Goal: Use online tool/utility: Utilize a website feature to perform a specific function

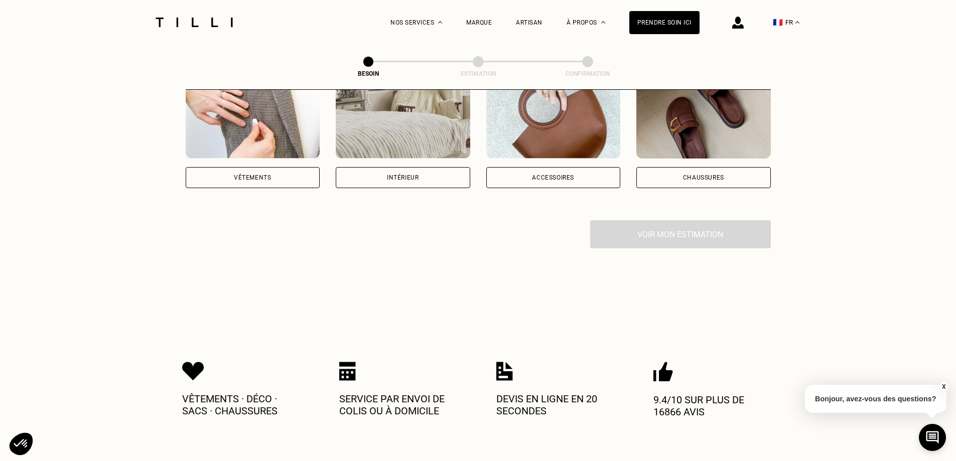
scroll to position [251, 0]
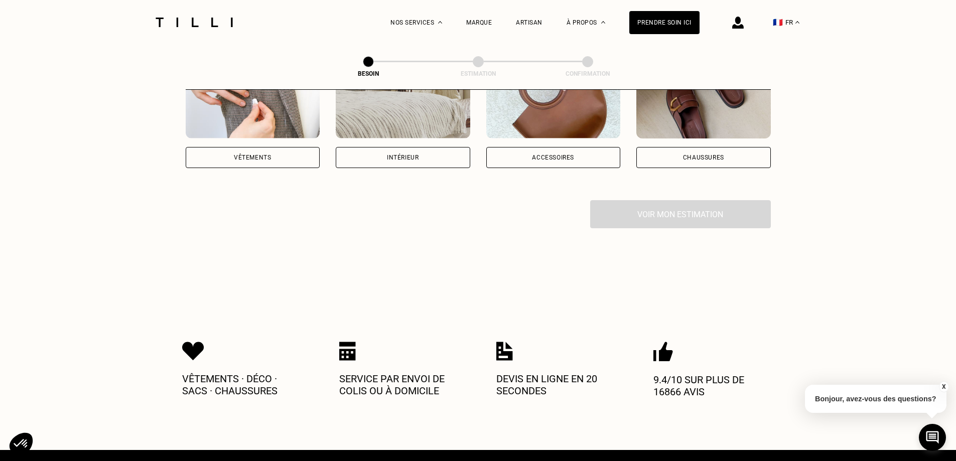
click at [411, 147] on div "Intérieur" at bounding box center [403, 157] width 134 height 21
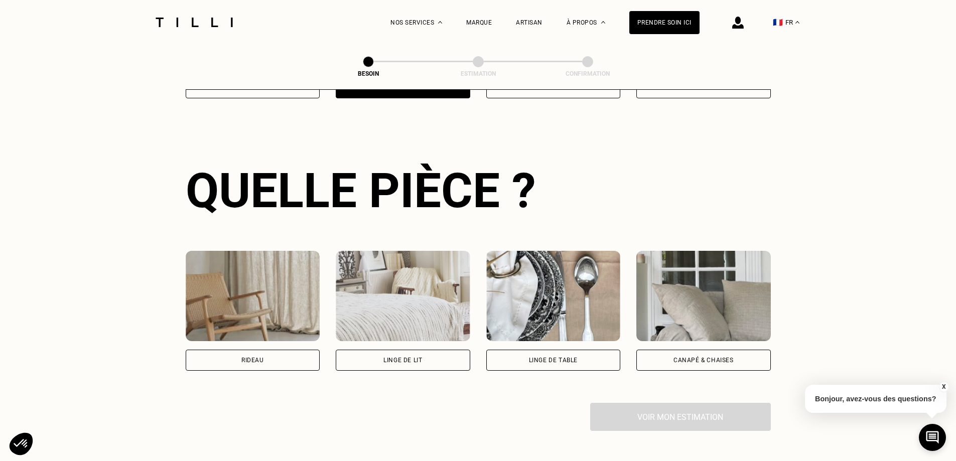
scroll to position [328, 0]
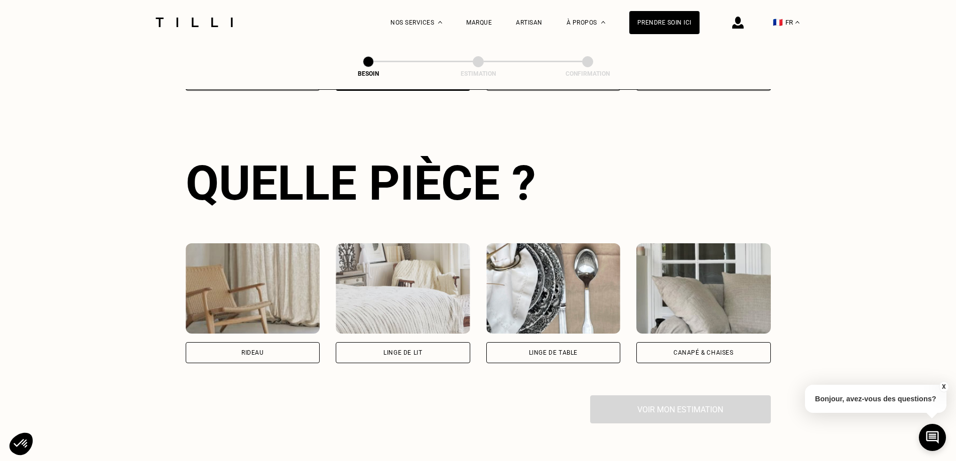
click at [234, 280] on img at bounding box center [253, 288] width 134 height 90
select select "FR"
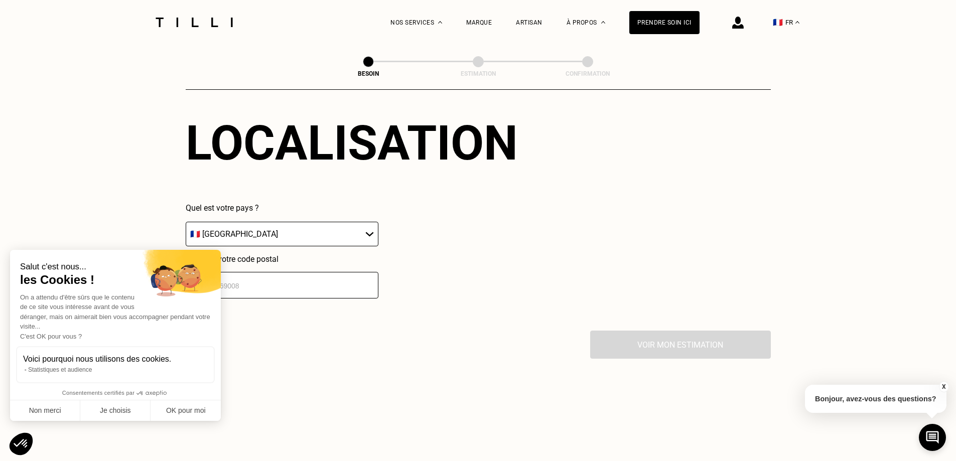
scroll to position [631, 0]
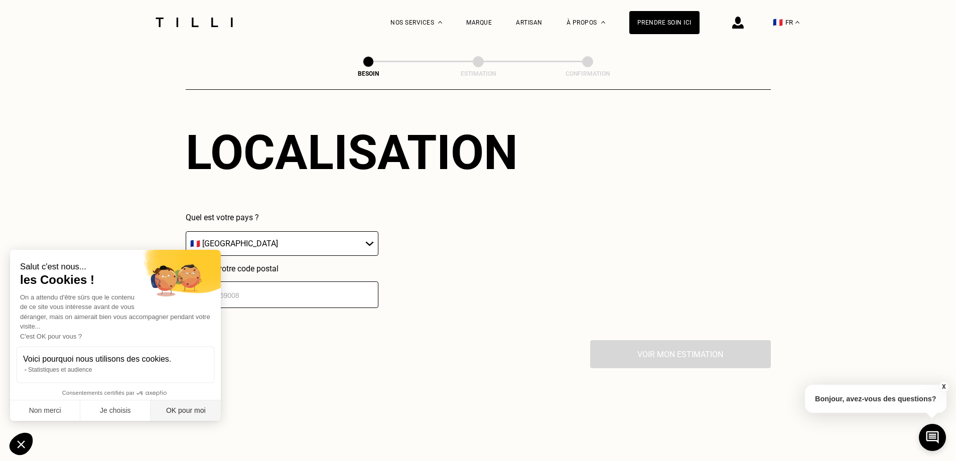
click at [183, 412] on button "OK pour moi" at bounding box center [185, 410] width 70 height 21
click at [231, 281] on input "number" at bounding box center [282, 294] width 193 height 27
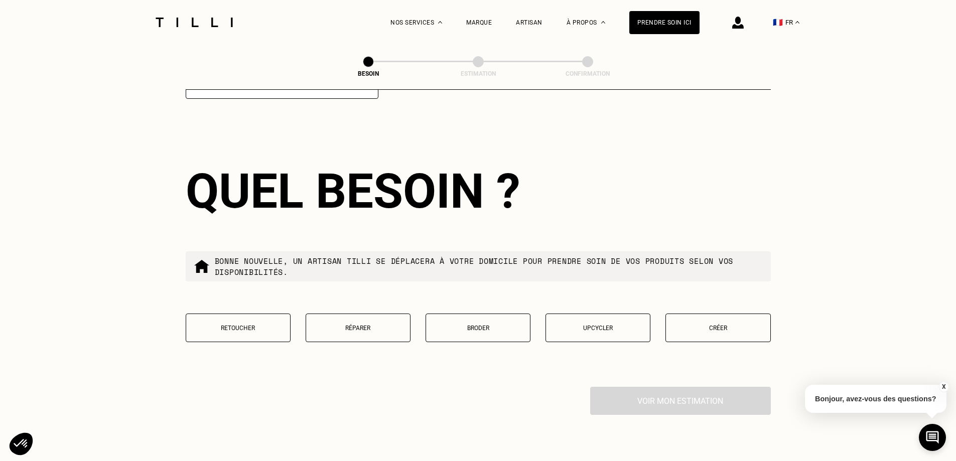
scroll to position [851, 0]
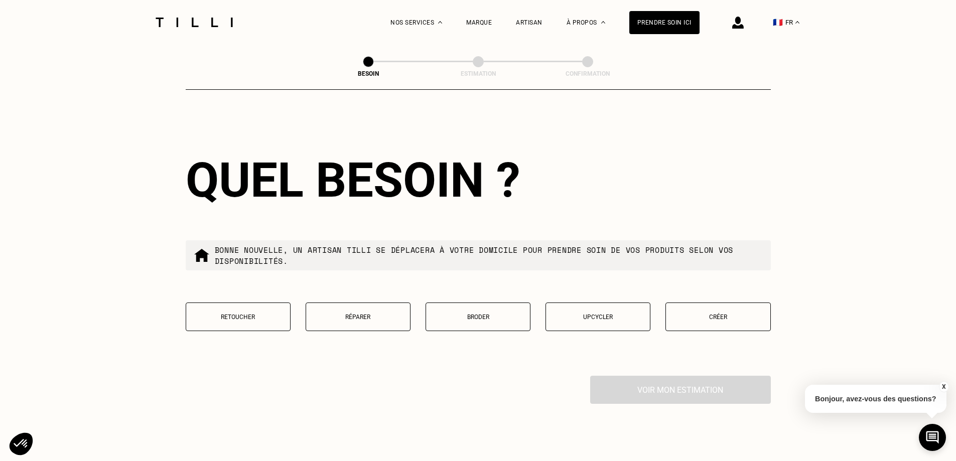
type input "92600"
click at [268, 313] on p "Retoucher" at bounding box center [238, 316] width 94 height 7
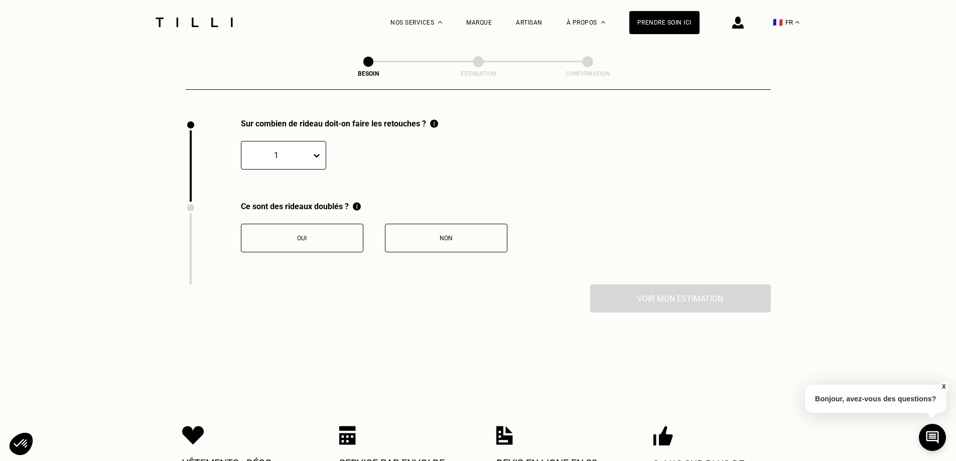
scroll to position [1109, 0]
click at [438, 234] on div "Non" at bounding box center [445, 237] width 111 height 7
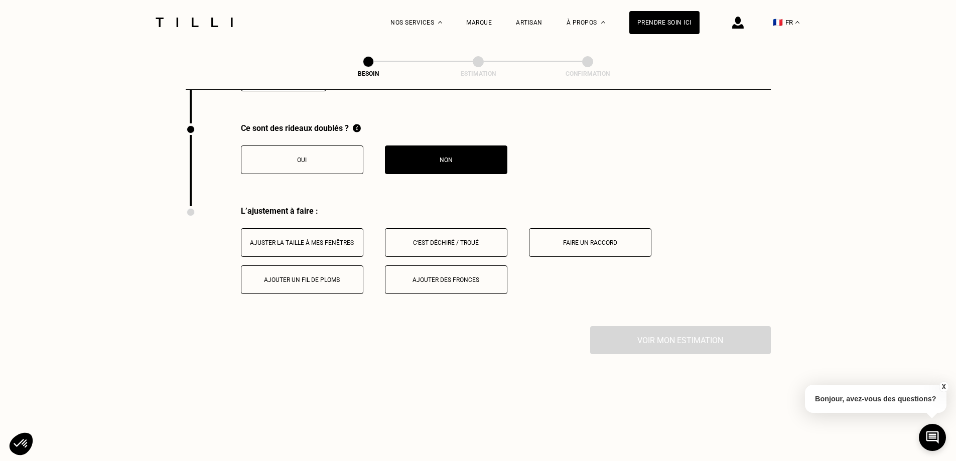
scroll to position [1174, 0]
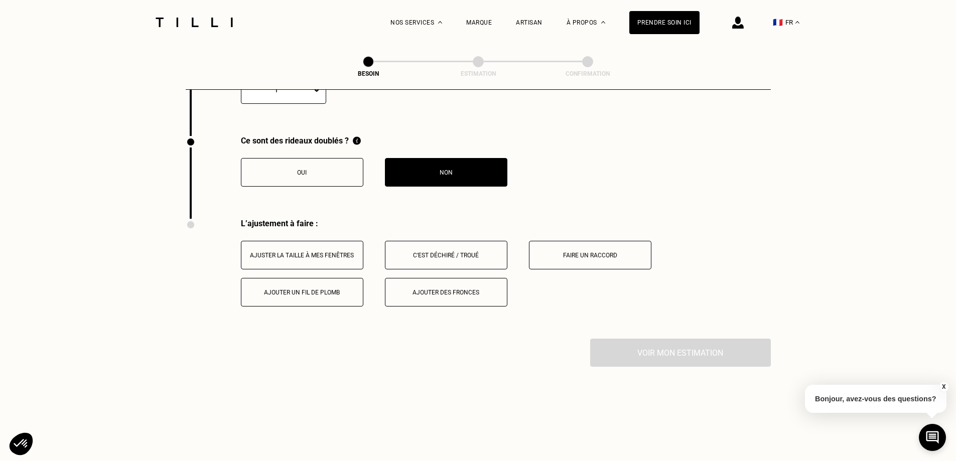
click at [312, 252] on div "Ajuster la taille à mes fenêtres" at bounding box center [301, 255] width 111 height 7
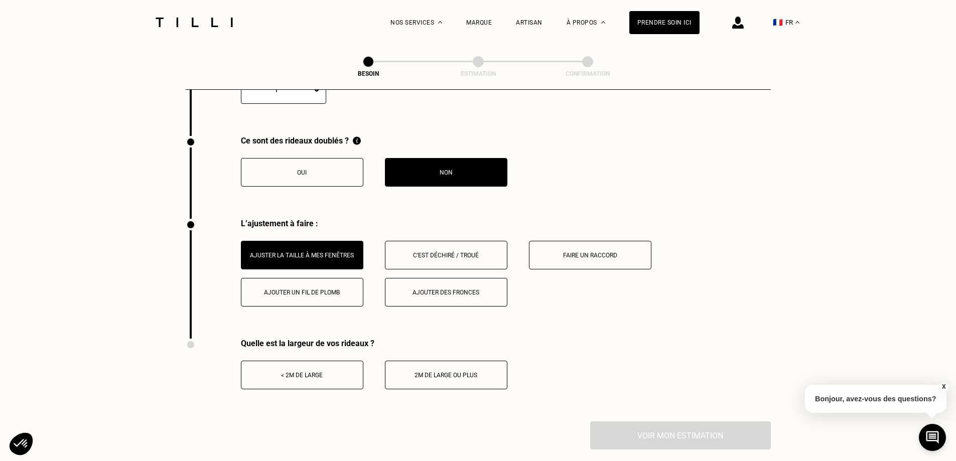
click at [324, 376] on button "< 2m de large" at bounding box center [302, 375] width 122 height 29
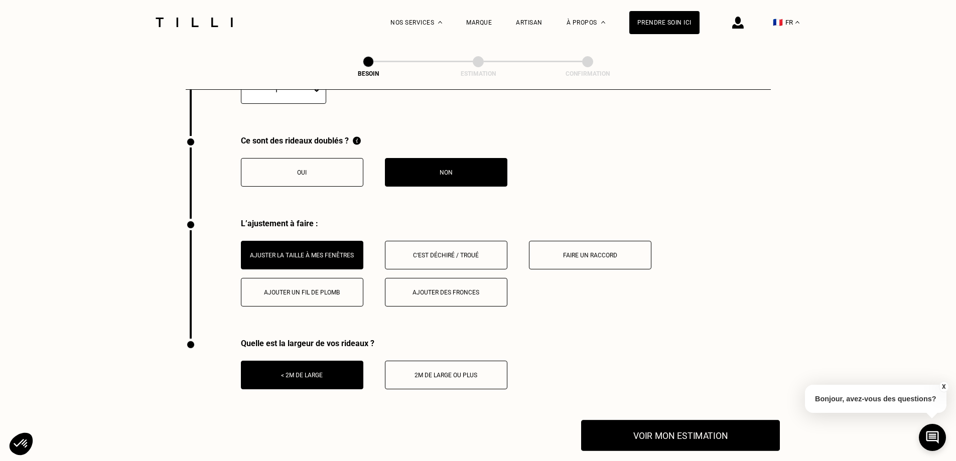
click at [705, 425] on button "Voir mon estimation" at bounding box center [680, 435] width 199 height 31
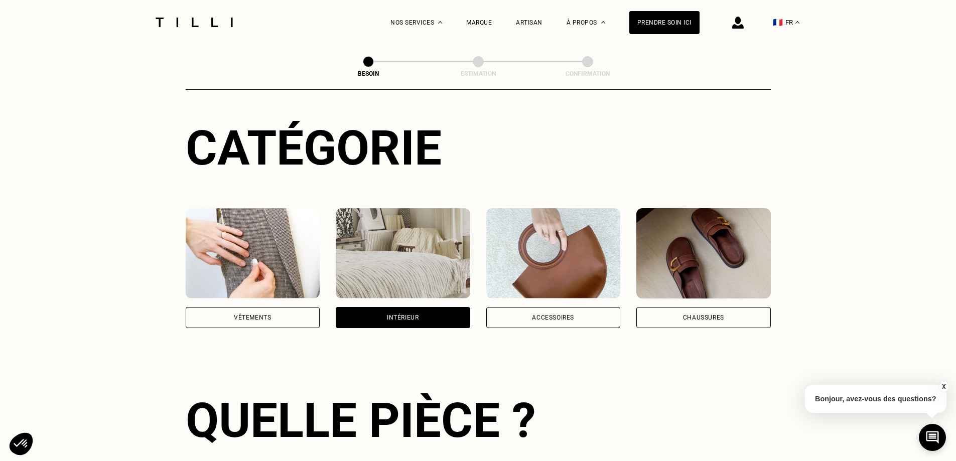
scroll to position [0, 0]
